Goal: Information Seeking & Learning: Learn about a topic

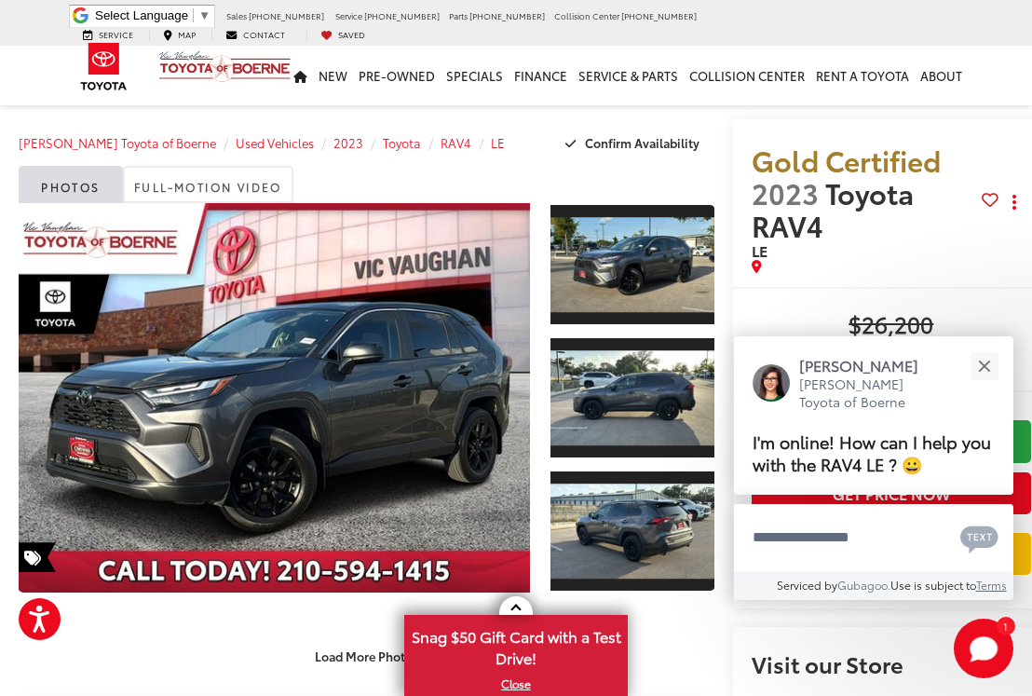
click at [988, 371] on div "Close" at bounding box center [984, 366] width 12 height 12
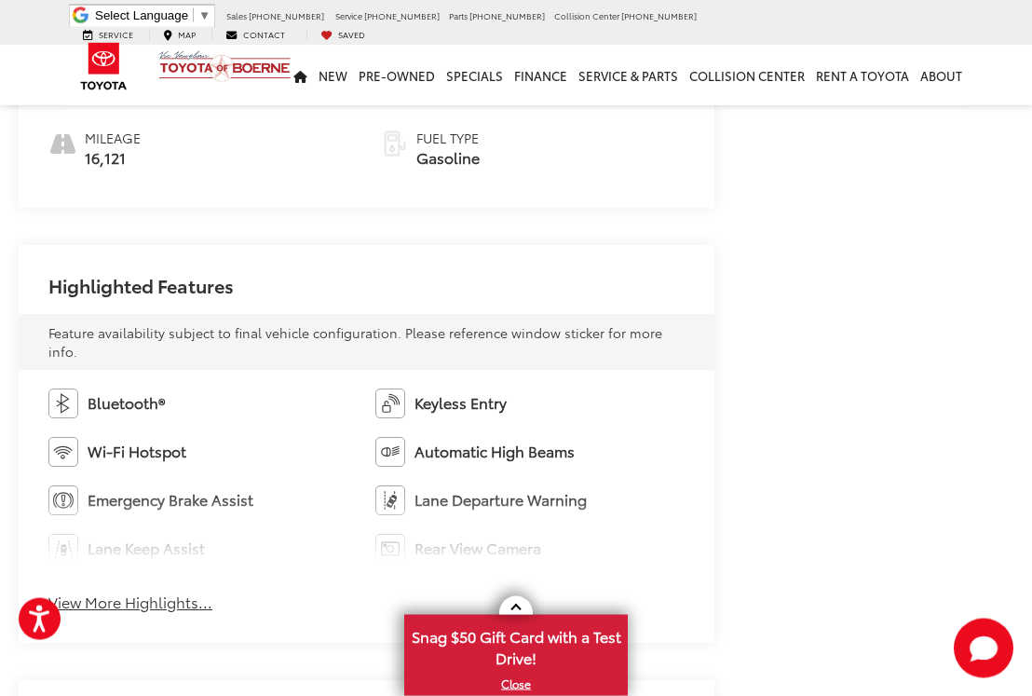
scroll to position [923, 0]
click at [112, 591] on button "View More Highlights..." at bounding box center [130, 601] width 164 height 21
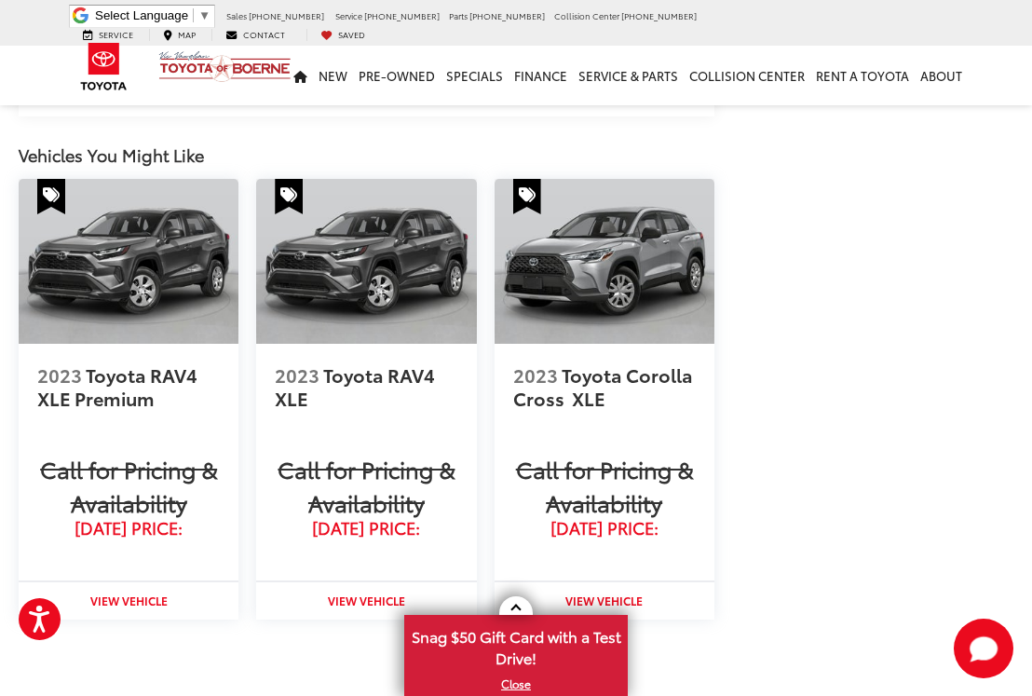
scroll to position [2497, 0]
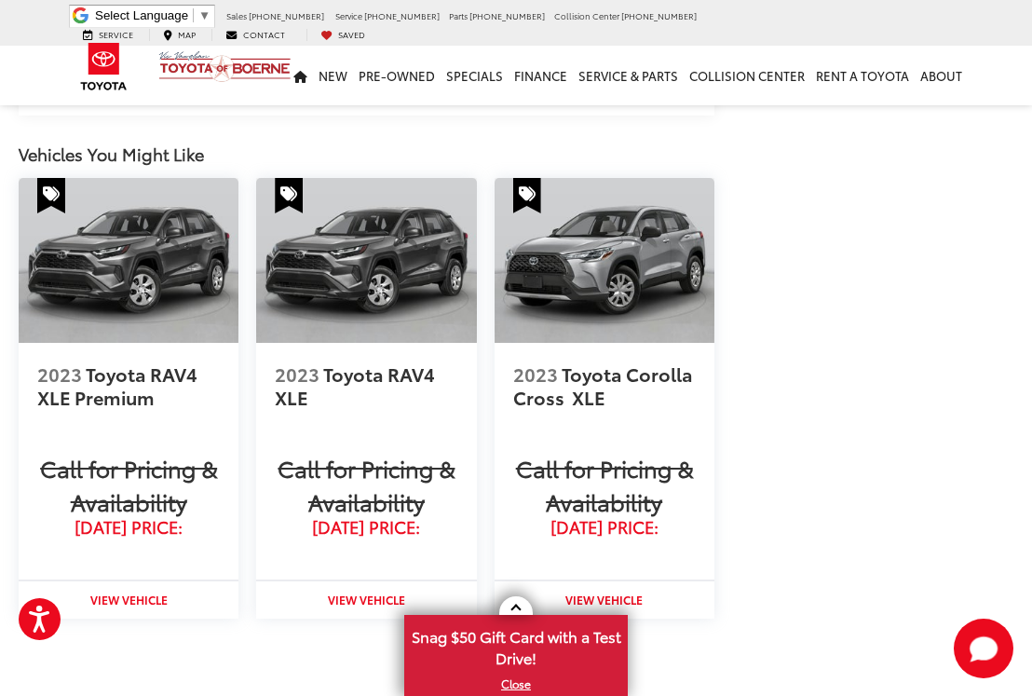
click at [649, 361] on span "2023 Toyota Corolla Cross" at bounding box center [603, 385] width 180 height 49
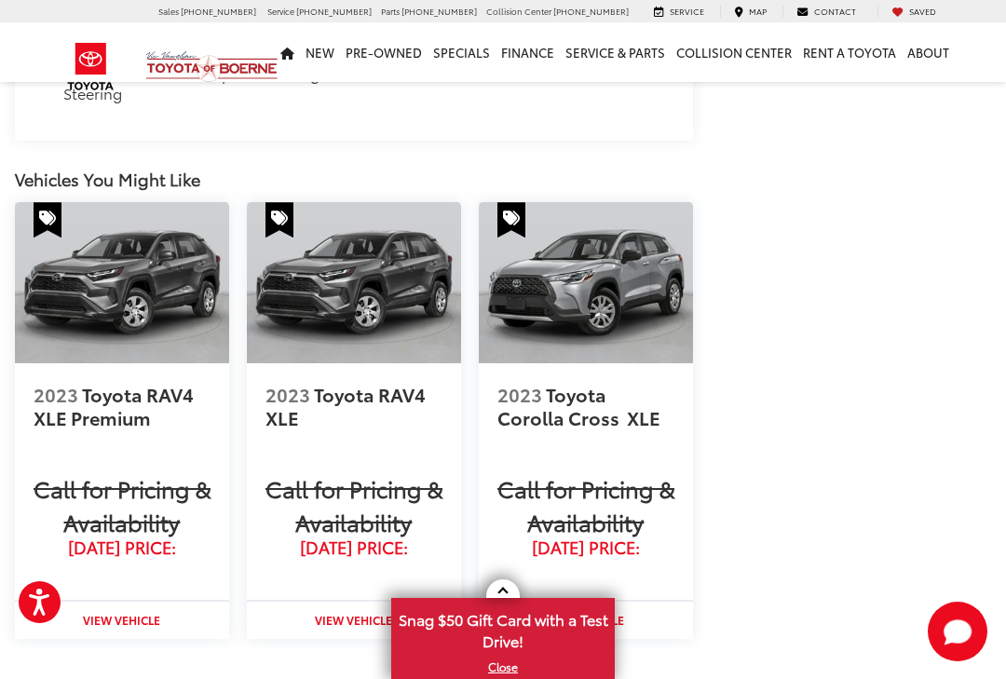
scroll to position [2395, 4]
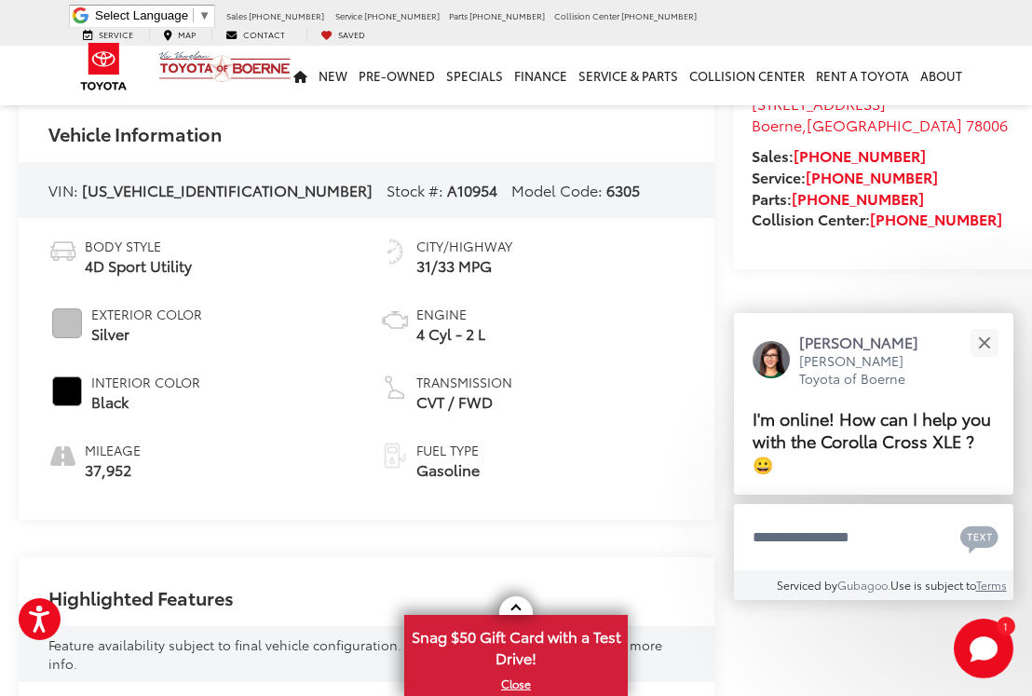
scroll to position [613, 0]
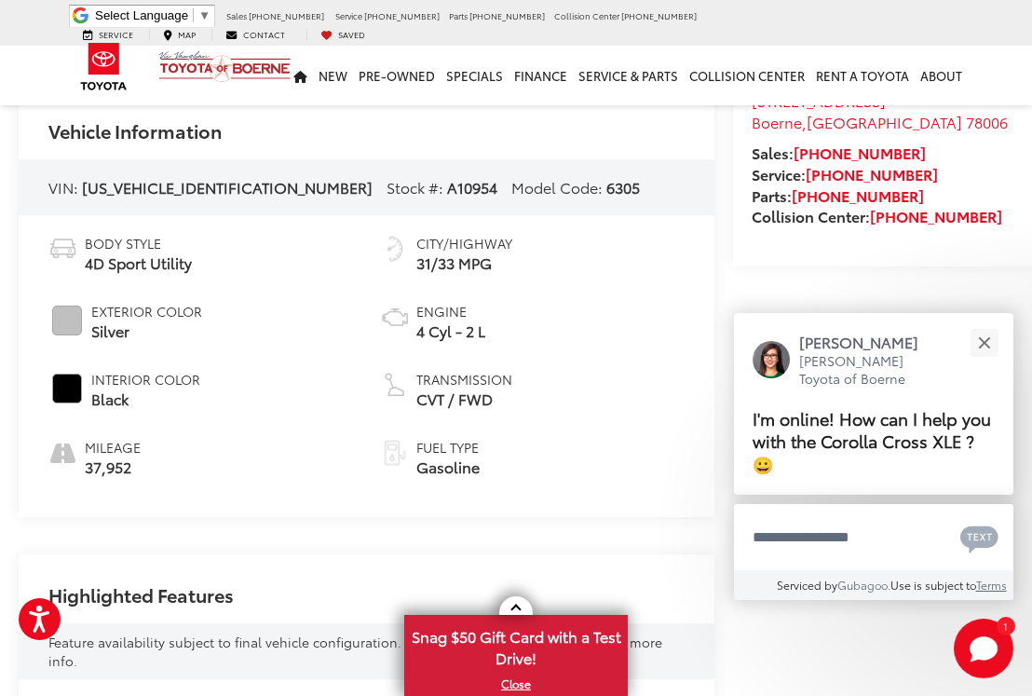
click at [993, 362] on button "Close" at bounding box center [984, 342] width 40 height 40
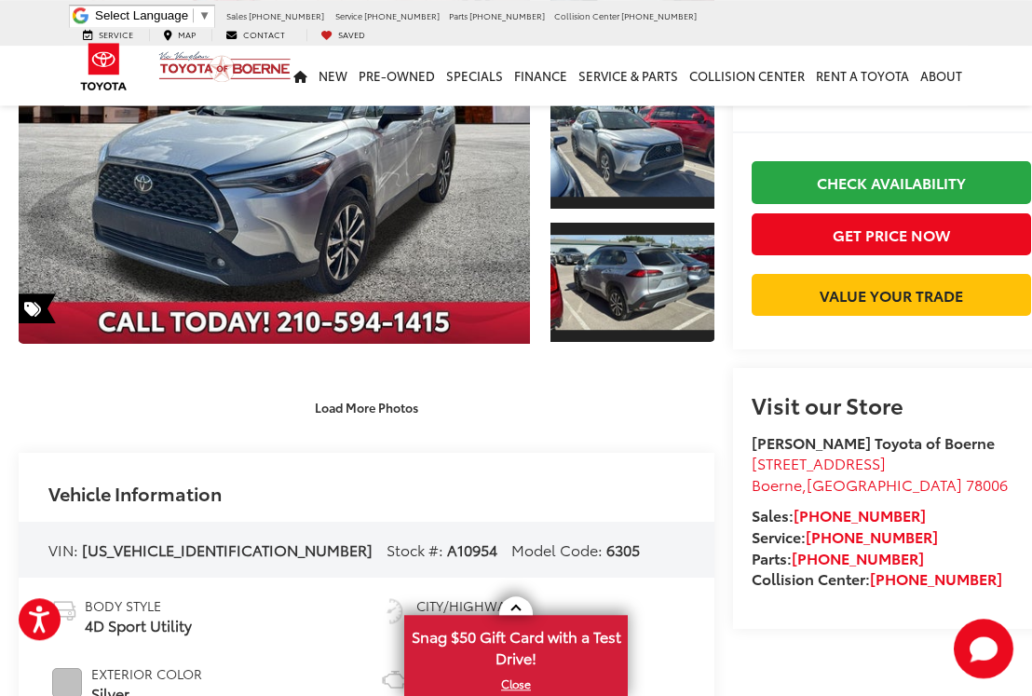
scroll to position [238, 0]
